Goal: Browse casually: Explore the website without a specific task or goal

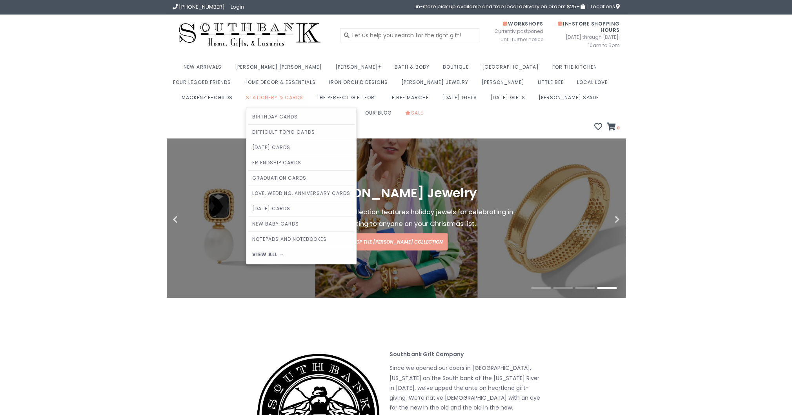
click at [246, 95] on link "Stationery & Cards" at bounding box center [276, 99] width 61 height 15
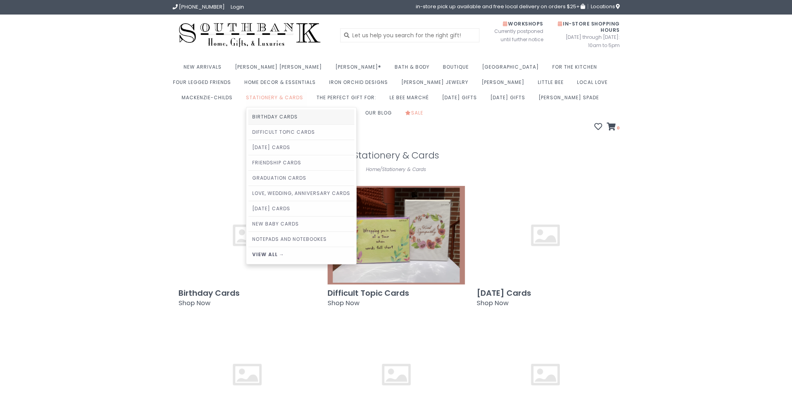
click at [248, 116] on link "Birthday Cards" at bounding box center [301, 116] width 106 height 15
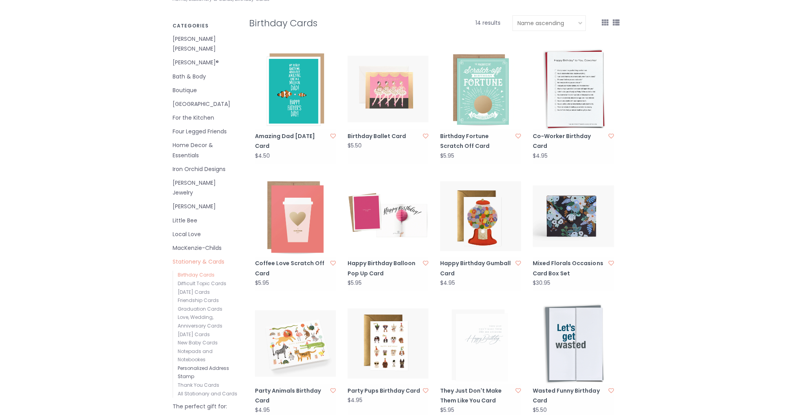
scroll to position [156, 0]
click at [215, 365] on link "Personalized Address Stamp" at bounding box center [203, 372] width 51 height 15
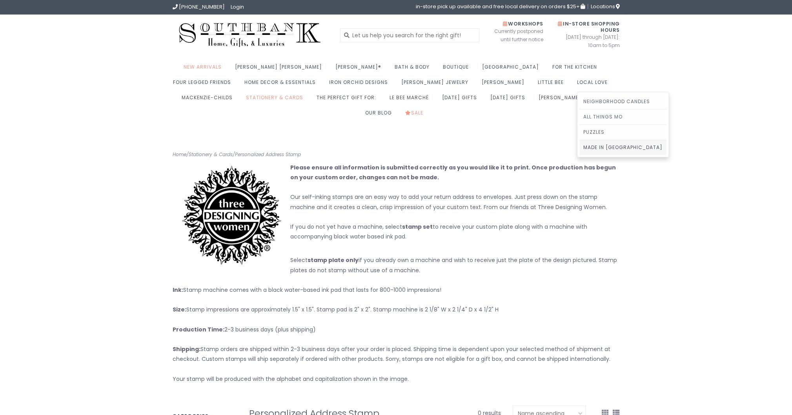
click at [580, 146] on link "Made in [GEOGRAPHIC_DATA]" at bounding box center [623, 147] width 87 height 15
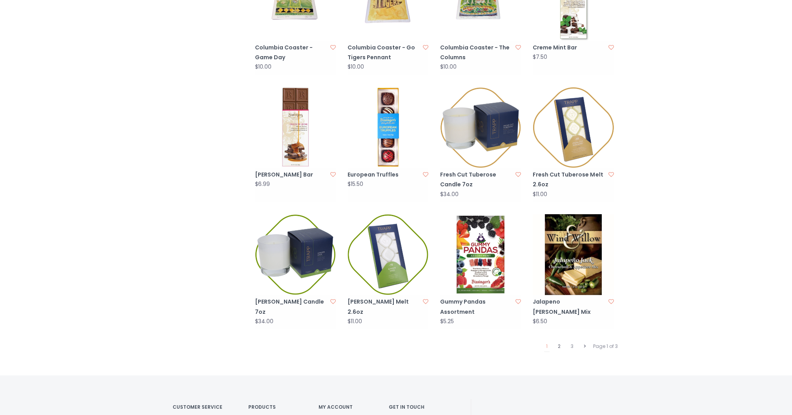
click at [557, 341] on link "2" at bounding box center [559, 346] width 7 height 10
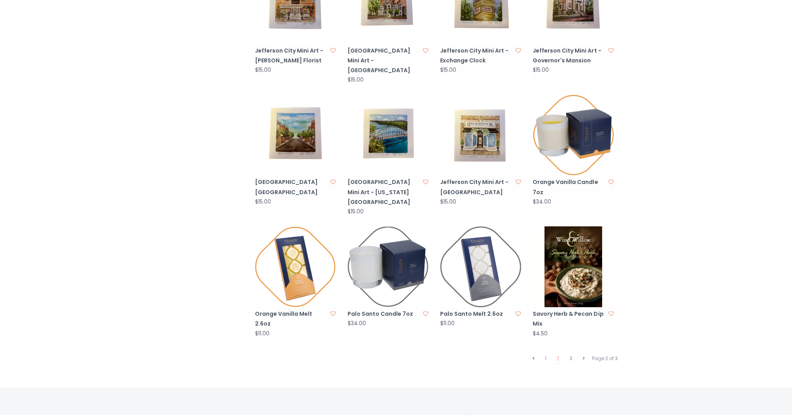
scroll to position [628, 0]
click at [571, 353] on link "3" at bounding box center [571, 358] width 7 height 10
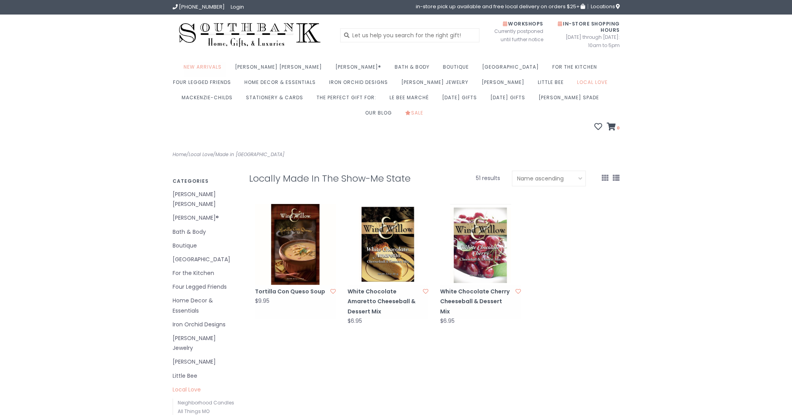
click at [222, 67] on link "New Arrivals" at bounding box center [205, 69] width 42 height 15
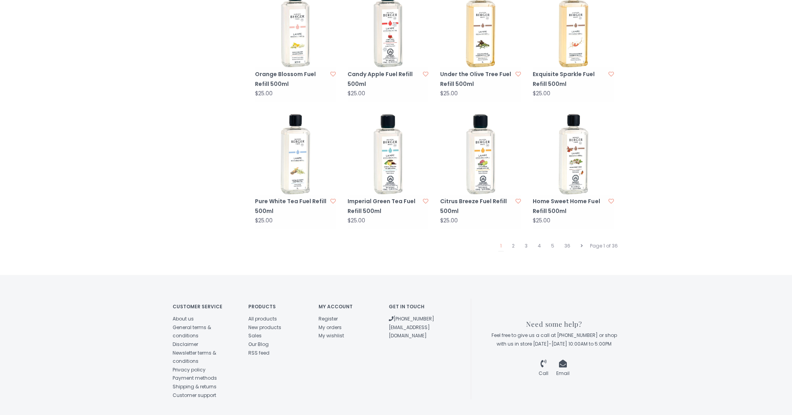
scroll to position [739, 0]
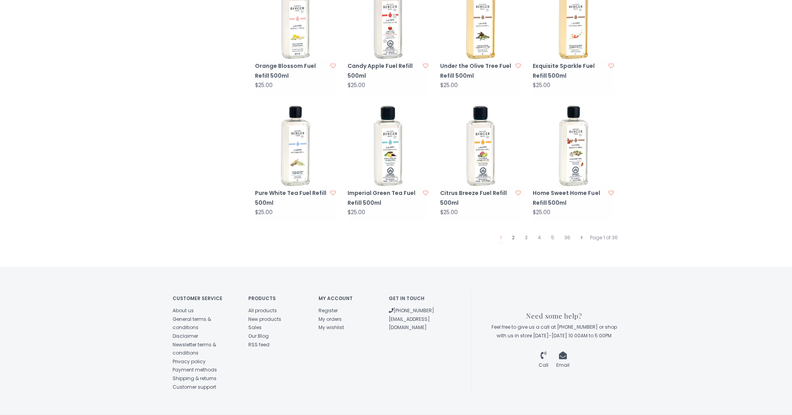
click at [513, 233] on link "2" at bounding box center [513, 238] width 7 height 10
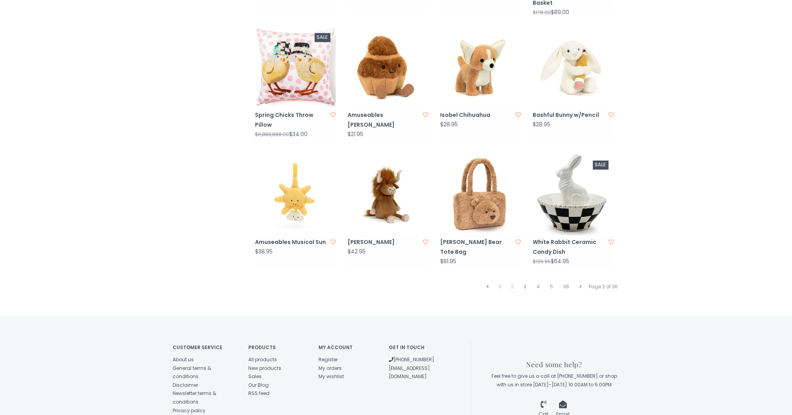
scroll to position [706, 0]
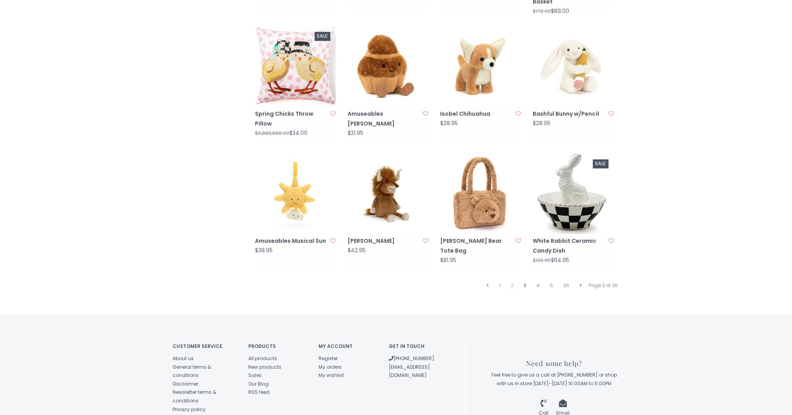
click at [526, 281] on link "3" at bounding box center [525, 286] width 7 height 10
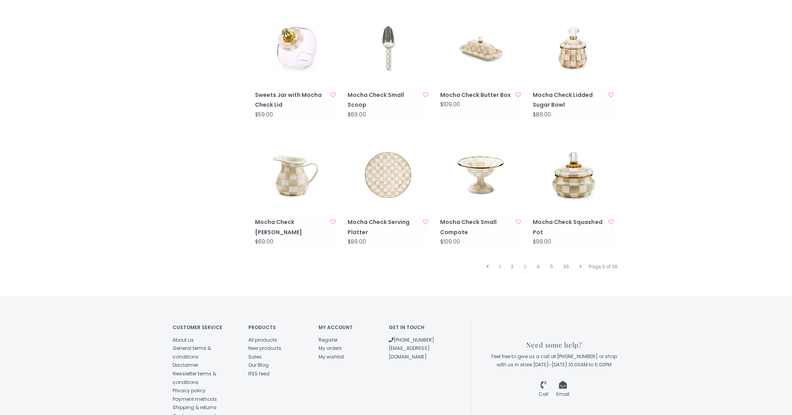
scroll to position [706, 0]
click at [539, 261] on link "4" at bounding box center [538, 266] width 7 height 10
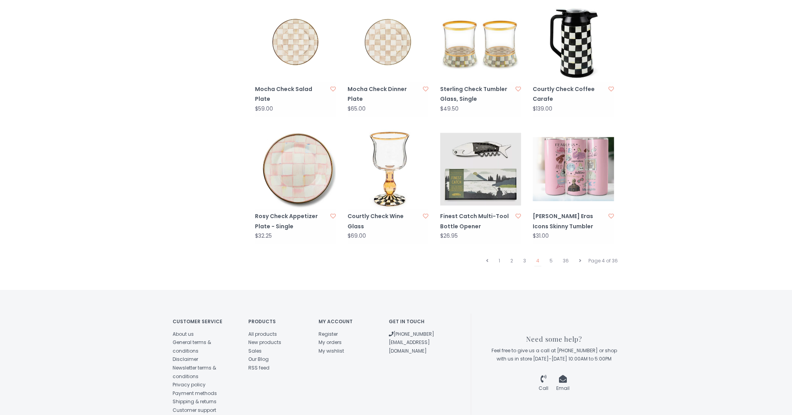
scroll to position [739, 0]
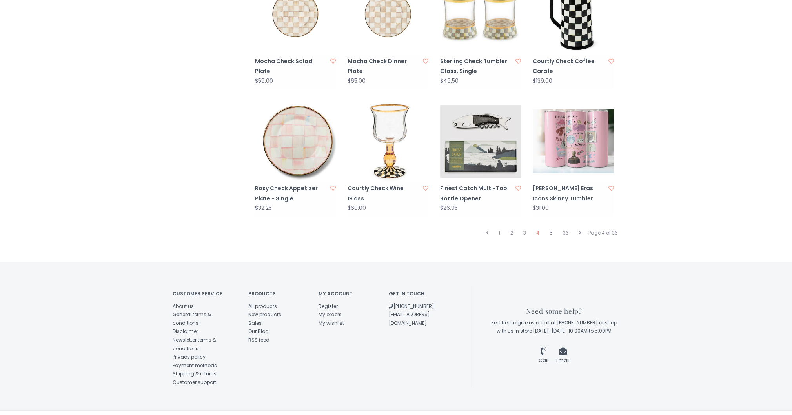
click at [549, 228] on link "5" at bounding box center [551, 233] width 7 height 10
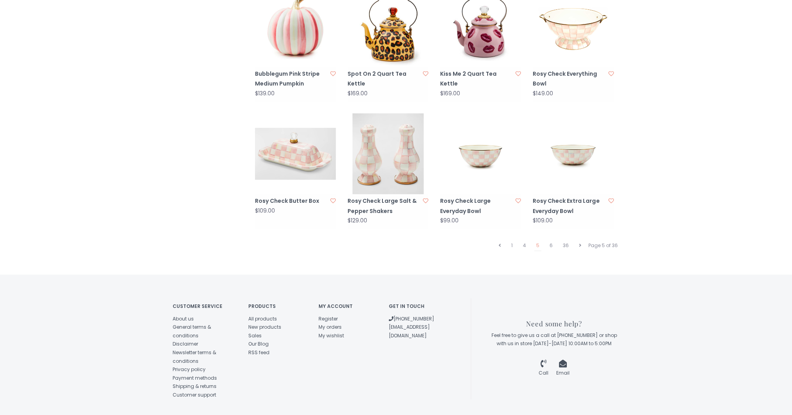
scroll to position [739, 0]
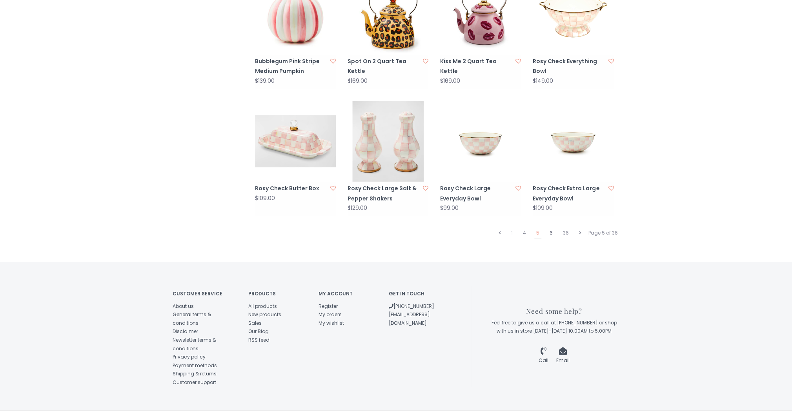
click at [549, 228] on link "6" at bounding box center [551, 233] width 7 height 10
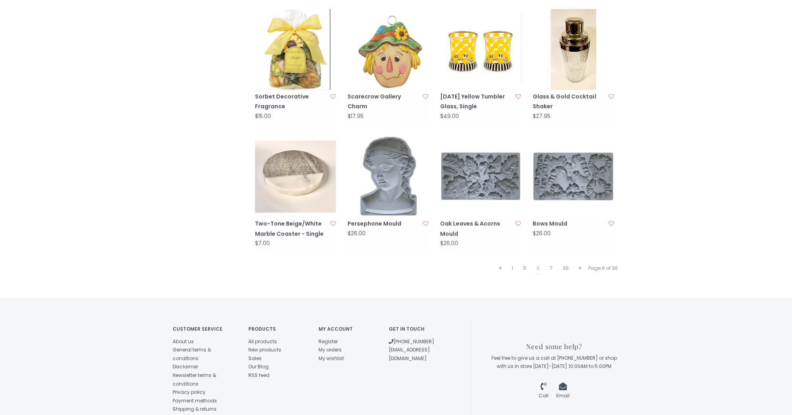
scroll to position [706, 0]
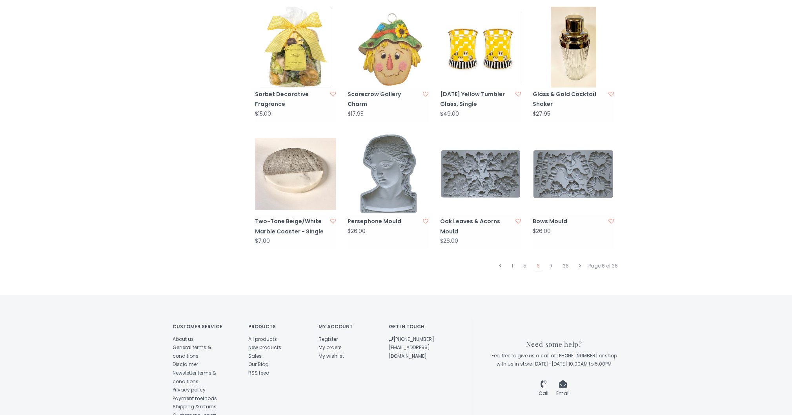
click at [554, 261] on link "7" at bounding box center [551, 266] width 7 height 10
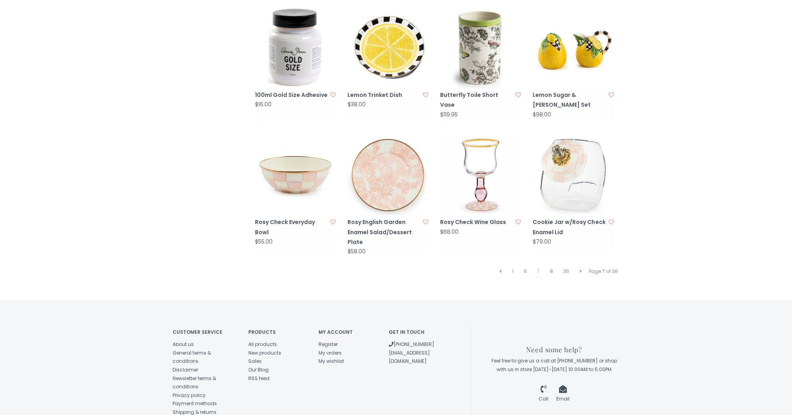
scroll to position [706, 0]
click at [550, 266] on link "8" at bounding box center [551, 271] width 7 height 10
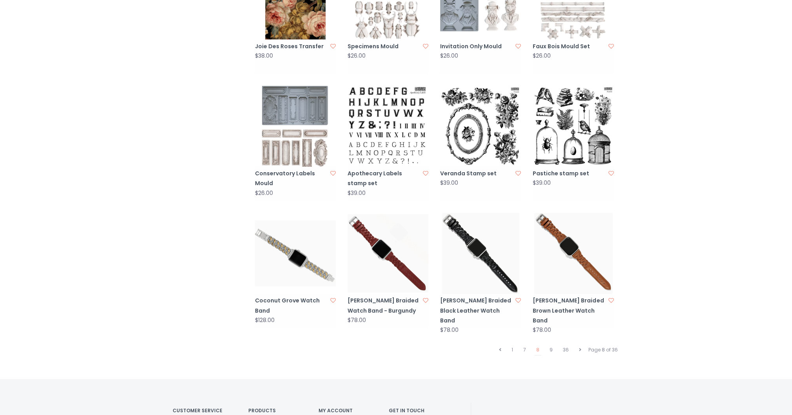
scroll to position [628, 0]
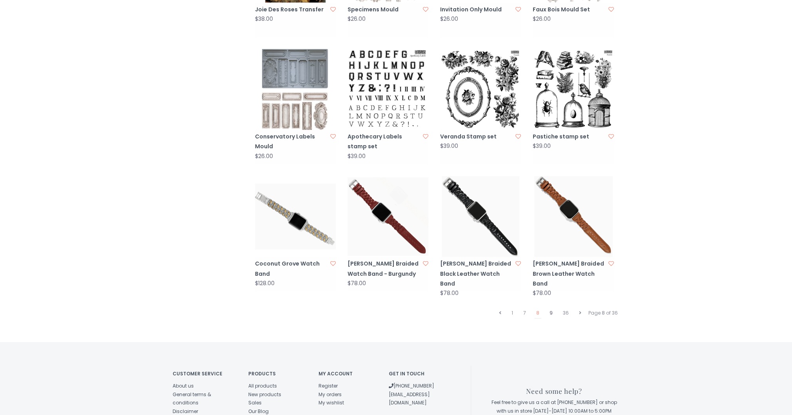
click at [553, 308] on link "9" at bounding box center [551, 313] width 7 height 10
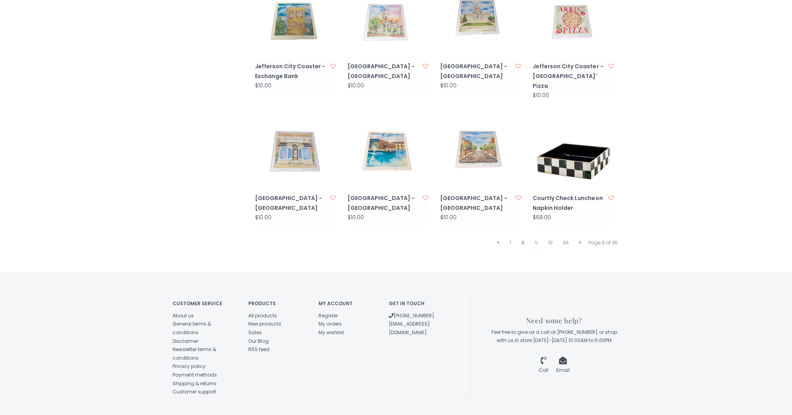
scroll to position [739, 0]
click at [547, 237] on link "10" at bounding box center [550, 242] width 9 height 10
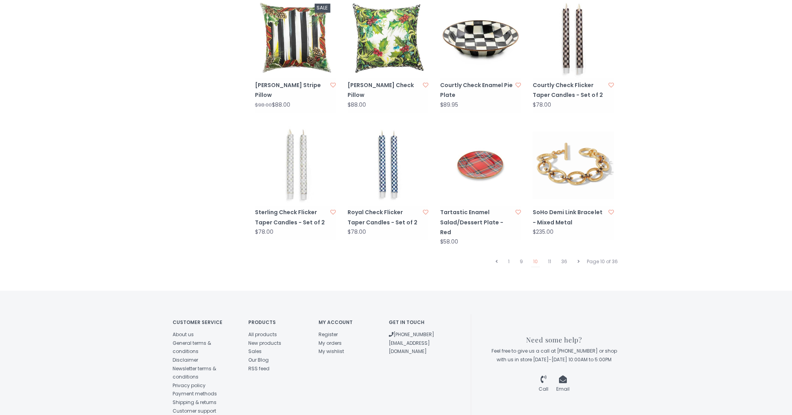
scroll to position [739, 0]
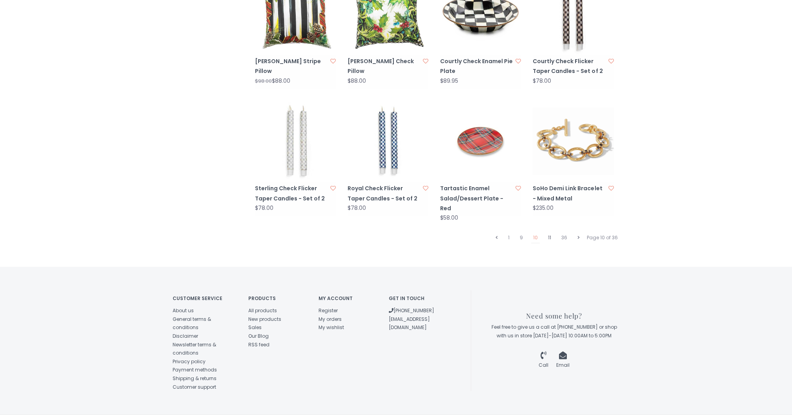
click at [552, 233] on link "11" at bounding box center [549, 238] width 7 height 10
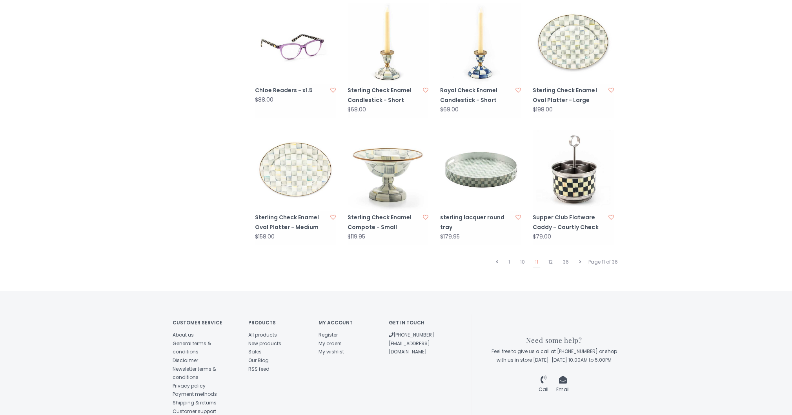
scroll to position [744, 0]
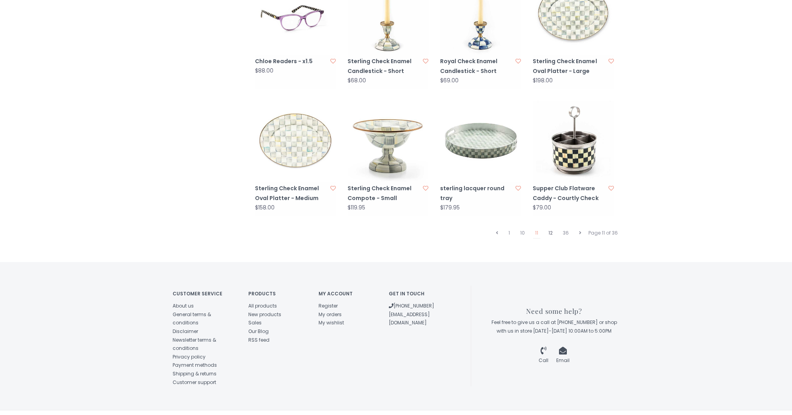
click at [552, 228] on link "12" at bounding box center [551, 233] width 8 height 10
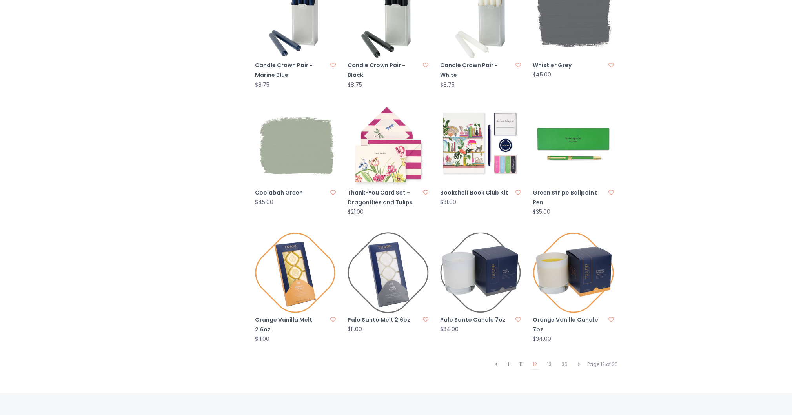
scroll to position [627, 0]
click at [547, 359] on link "13" at bounding box center [549, 364] width 8 height 10
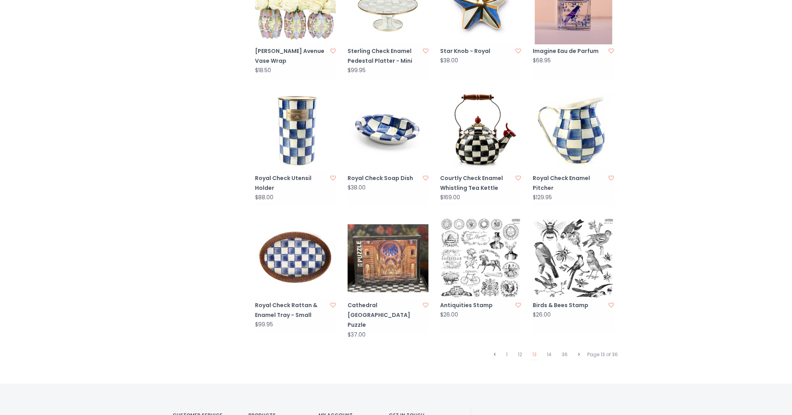
scroll to position [627, 0]
click at [549, 349] on link "14" at bounding box center [549, 354] width 9 height 10
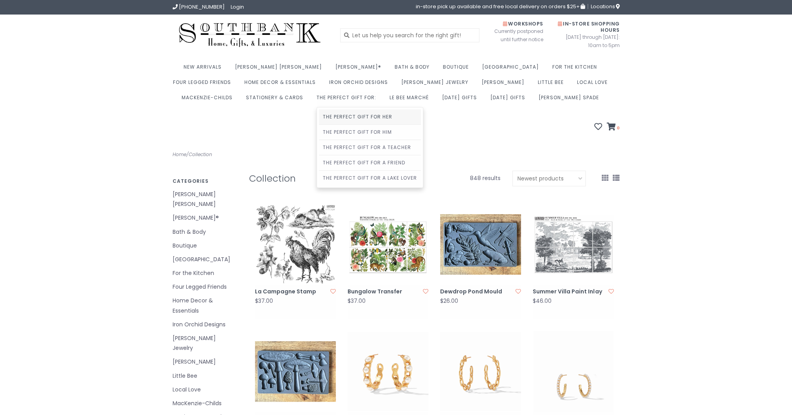
click at [319, 119] on link "The Perfect Gift For Her" at bounding box center [370, 116] width 102 height 15
